Goal: Task Accomplishment & Management: Manage account settings

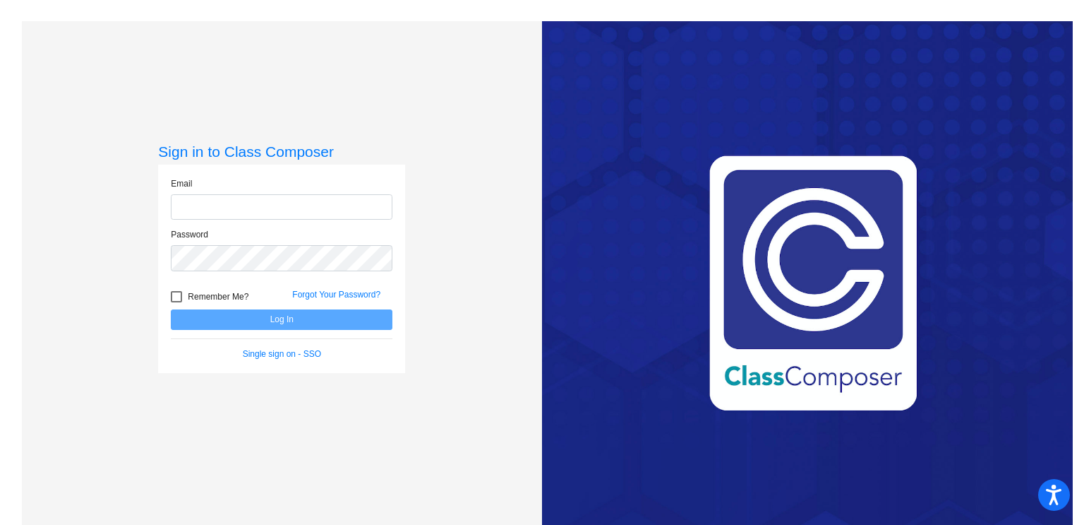
type input "[EMAIL_ADDRESS][DOMAIN_NAME]"
click at [318, 318] on button "Log In" at bounding box center [282, 319] width 222 height 20
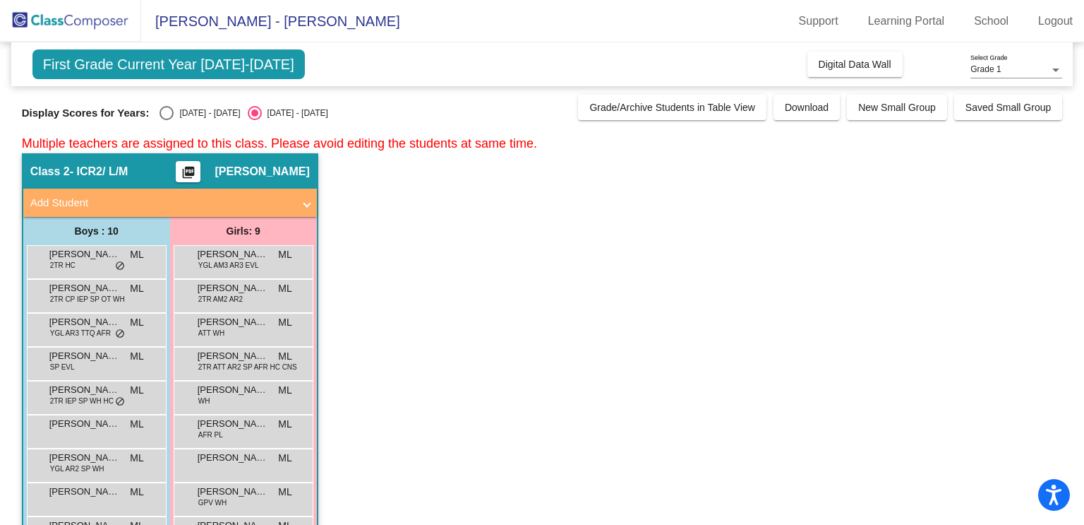
click at [227, 63] on span "First Grade Current Year [DATE]-[DATE]" at bounding box center [168, 64] width 273 height 30
click at [160, 116] on div "Select an option" at bounding box center [167, 113] width 14 height 14
click at [166, 120] on input "[DATE] - [DATE]" at bounding box center [166, 120] width 1 height 1
radio input "true"
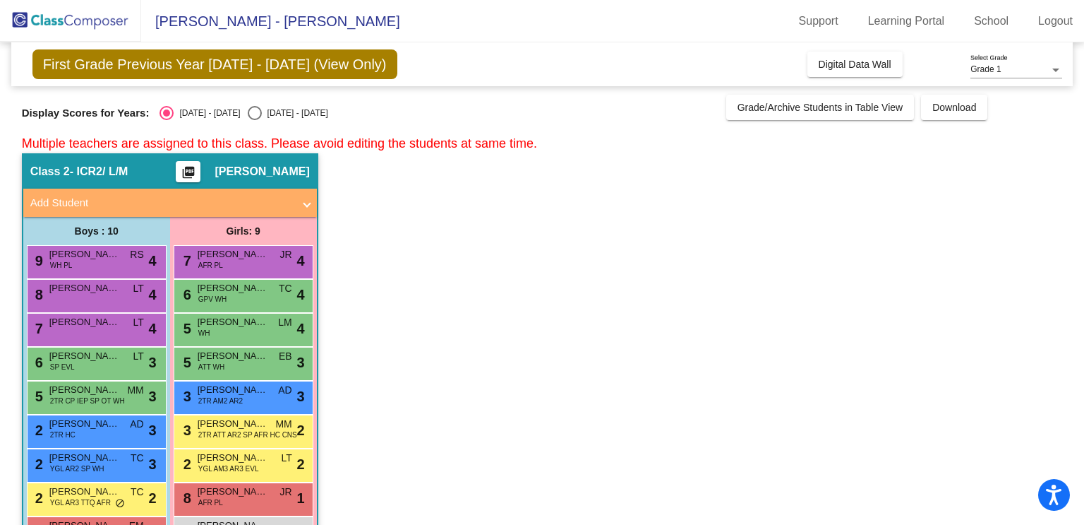
click at [248, 115] on div "Select an option" at bounding box center [255, 113] width 14 height 14
click at [254, 120] on input "[DATE] - [DATE]" at bounding box center [254, 120] width 1 height 1
radio input "true"
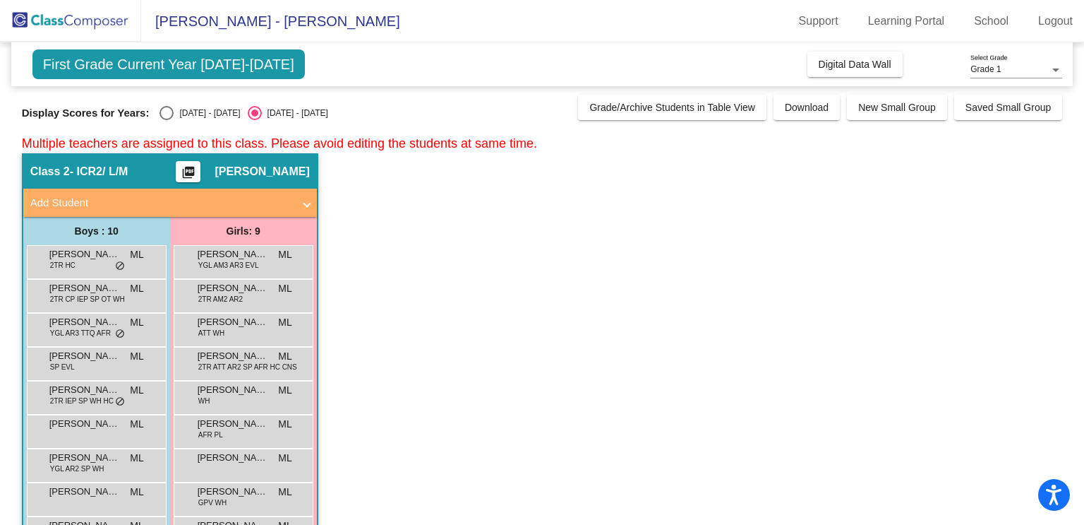
click at [161, 110] on div "Select an option" at bounding box center [167, 113] width 14 height 14
click at [166, 120] on input "[DATE] - [DATE]" at bounding box center [166, 120] width 1 height 1
radio input "true"
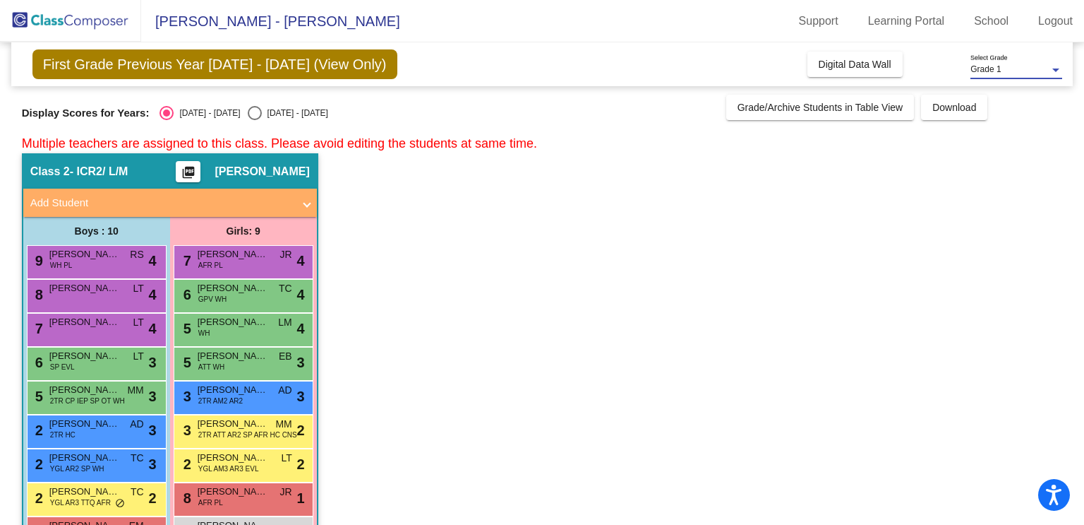
click at [982, 66] on span "Grade 1" at bounding box center [986, 69] width 30 height 10
